Goal: Task Accomplishment & Management: Use online tool/utility

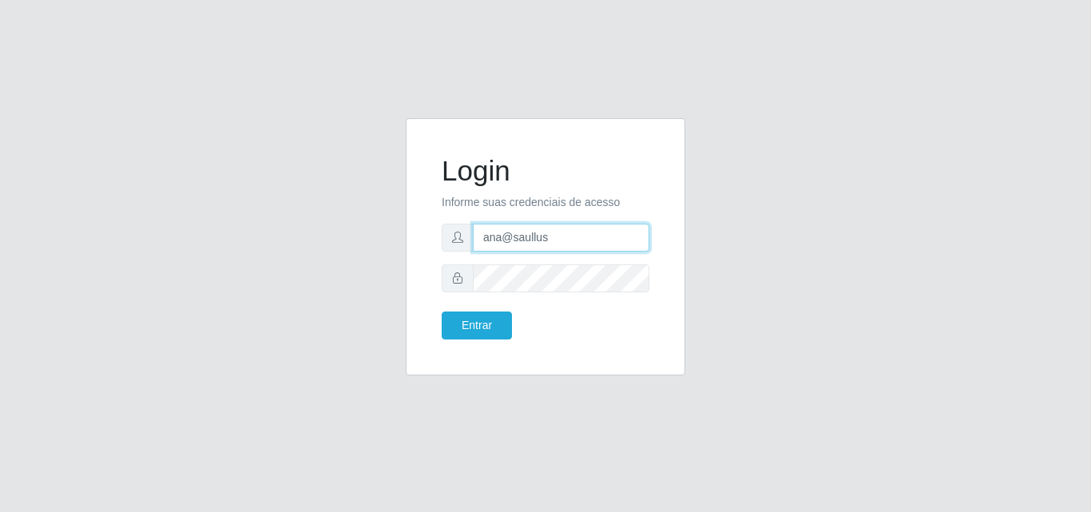
click at [553, 240] on input "ana@saullus" at bounding box center [561, 238] width 176 height 28
click at [500, 240] on input "ana@saullus" at bounding box center [561, 238] width 176 height 28
type input "vitoria@saullus"
click at [442, 311] on button "Entrar" at bounding box center [477, 325] width 70 height 28
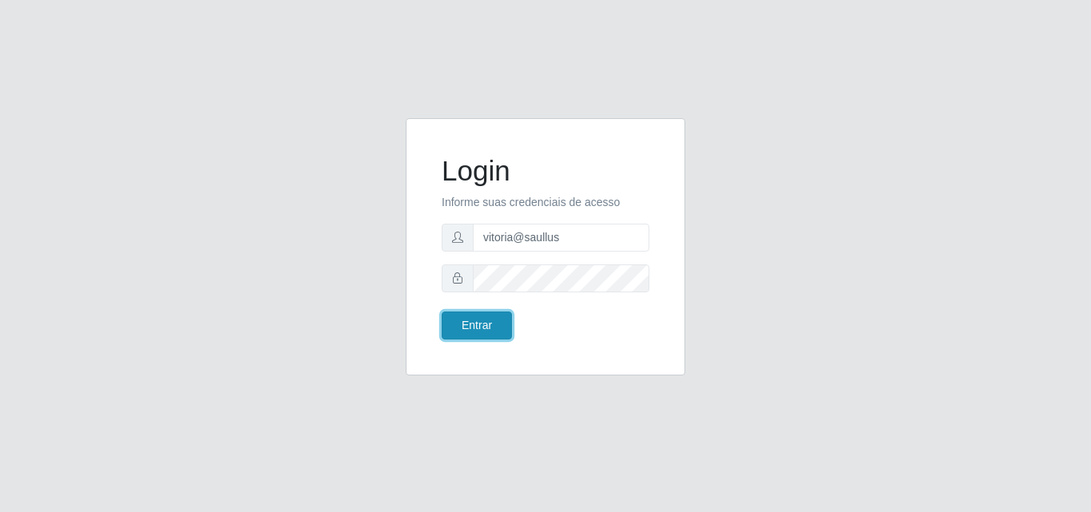
click at [491, 322] on button "Entrar" at bounding box center [477, 325] width 70 height 28
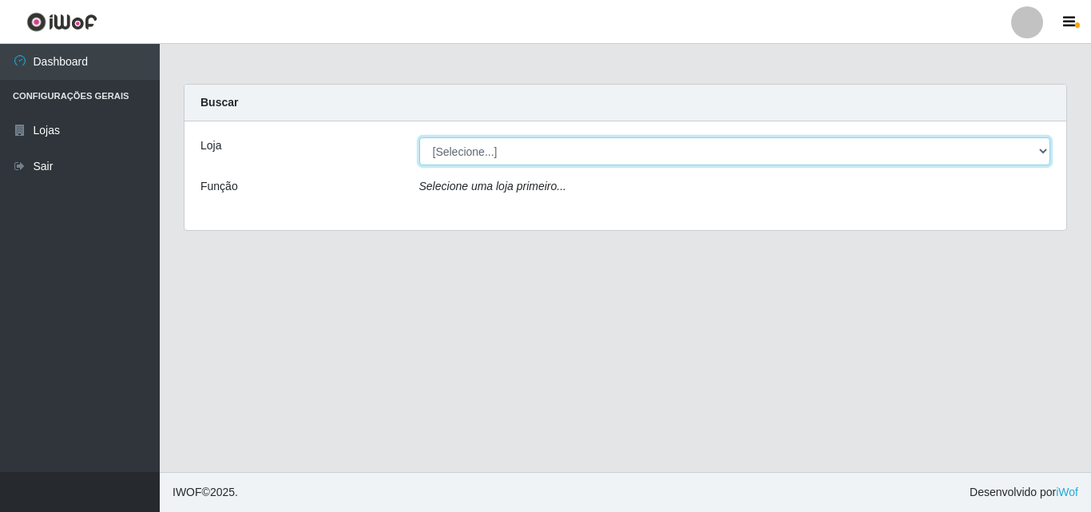
click at [545, 153] on select "[Selecione...] Saullus Supermercados" at bounding box center [735, 151] width 632 height 28
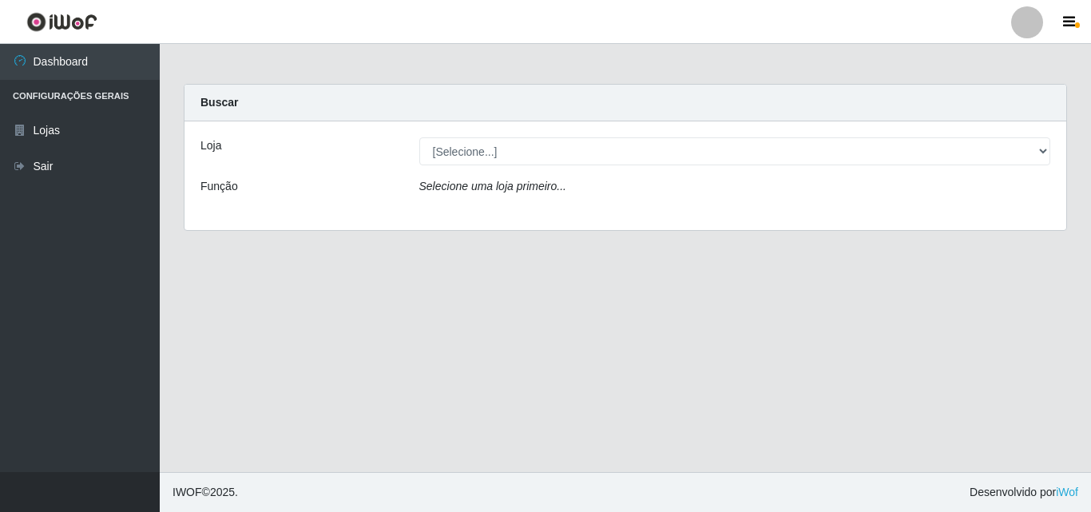
click at [537, 210] on div "Loja [Selecione...] Saullus Supermercados Função Selecione [PERSON_NAME] primei…" at bounding box center [625, 175] width 882 height 109
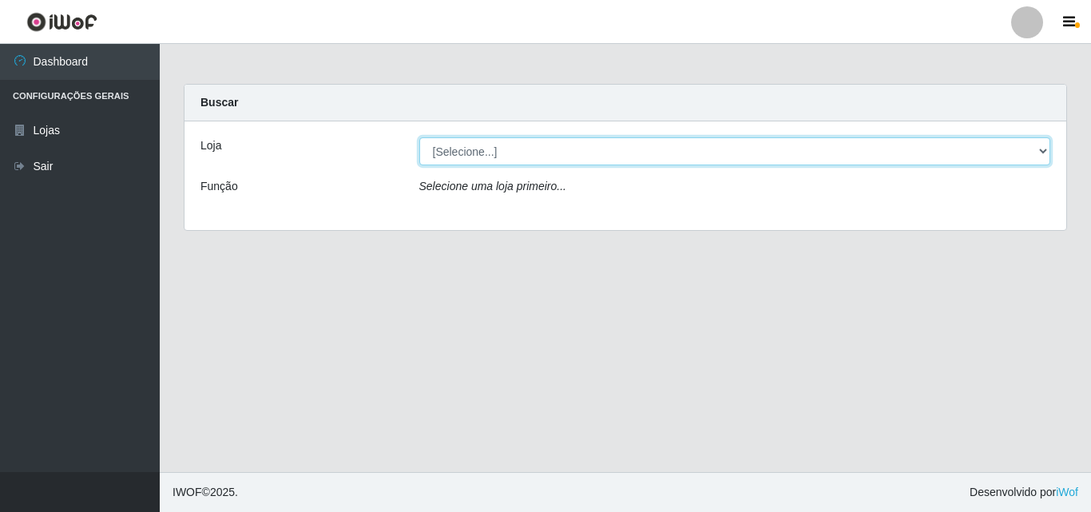
click at [541, 163] on select "[Selecione...] Saullus Supermercados" at bounding box center [735, 151] width 632 height 28
select select "423"
click at [419, 137] on select "[Selecione...] Saullus Supermercados" at bounding box center [735, 151] width 632 height 28
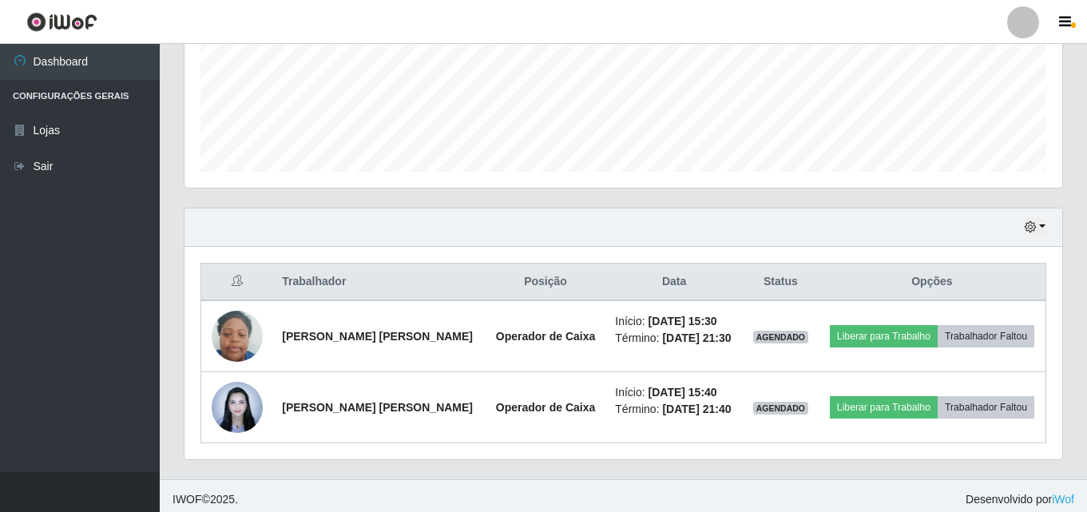
scroll to position [407, 0]
